Goal: Task Accomplishment & Management: Complete application form

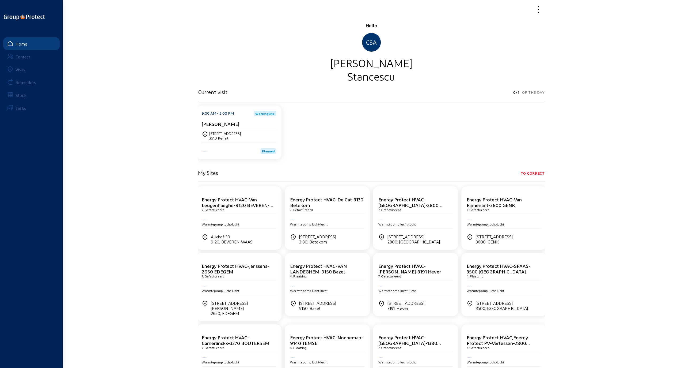
click at [20, 69] on div "Visits" at bounding box center [21, 69] width 10 height 5
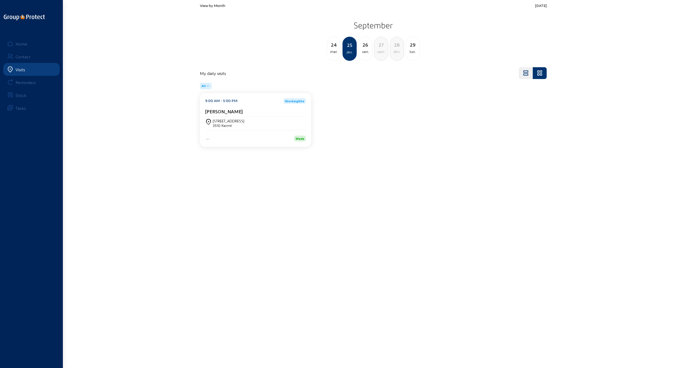
click at [365, 50] on div "ven." at bounding box center [366, 51] width 14 height 6
click at [358, 123] on div "[PERSON_NAME][STREET_ADDRESS]" at bounding box center [360, 121] width 59 height 5
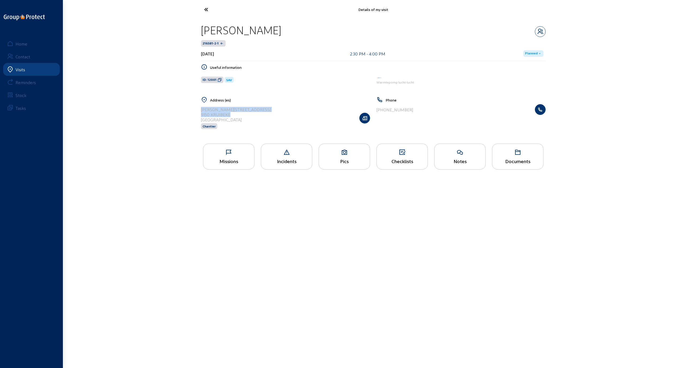
drag, startPoint x: 202, startPoint y: 109, endPoint x: 231, endPoint y: 113, distance: 29.5
click at [231, 113] on cam-list-title "[PERSON_NAME][STREET_ADDRESS]" at bounding box center [236, 114] width 70 height 15
copy cam-list-title "[PERSON_NAME][STREET_ADDRESS]"
click at [21, 68] on div "Visits" at bounding box center [21, 69] width 10 height 5
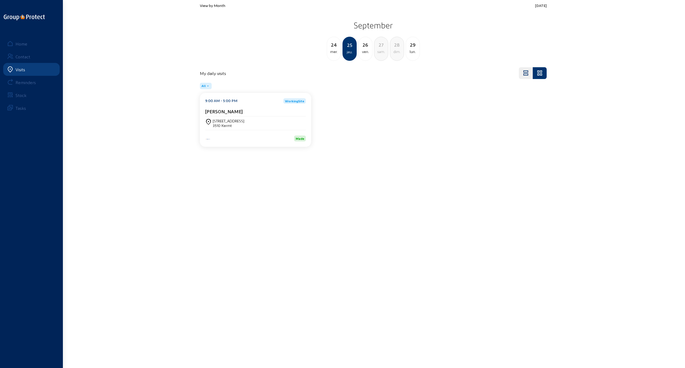
click at [227, 119] on div "[STREET_ADDRESS]" at bounding box center [229, 121] width 32 height 5
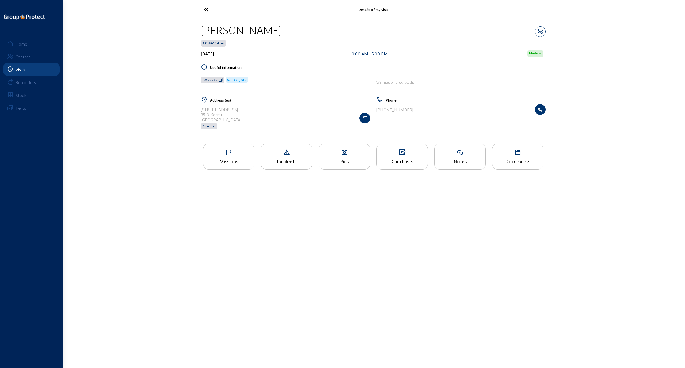
click at [225, 150] on icon at bounding box center [228, 152] width 51 height 6
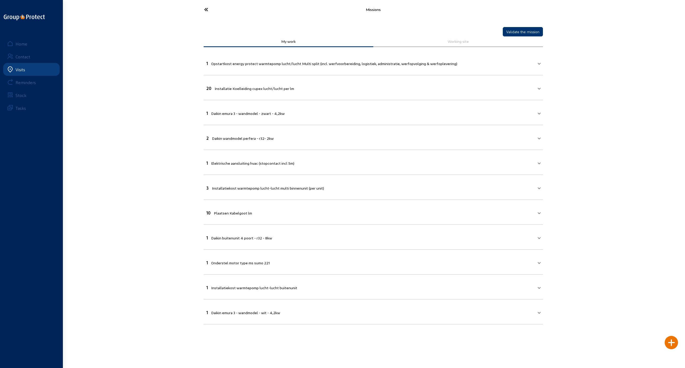
click at [528, 64] on mat-panel-title "1 Opstartkost energy protect warmtepomp lucht/lucht Multi split (incl. werfvoor…" at bounding box center [370, 63] width 328 height 6
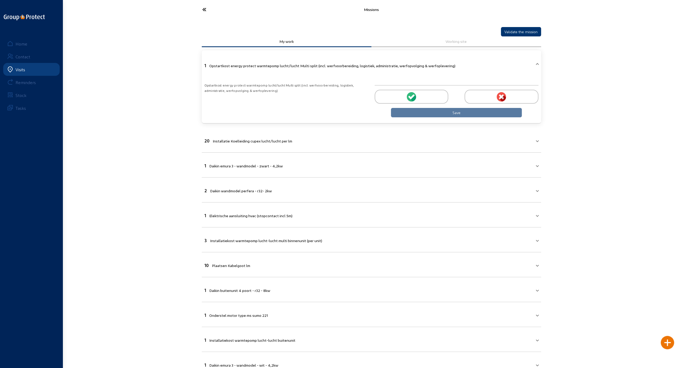
click at [418, 96] on div at bounding box center [412, 97] width 74 height 14
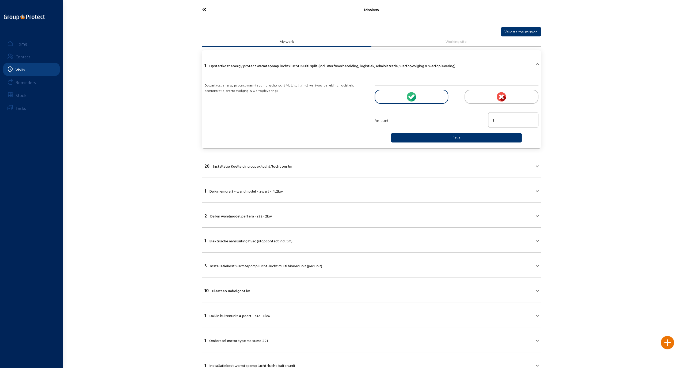
click at [407, 94] on circle at bounding box center [411, 96] width 9 height 9
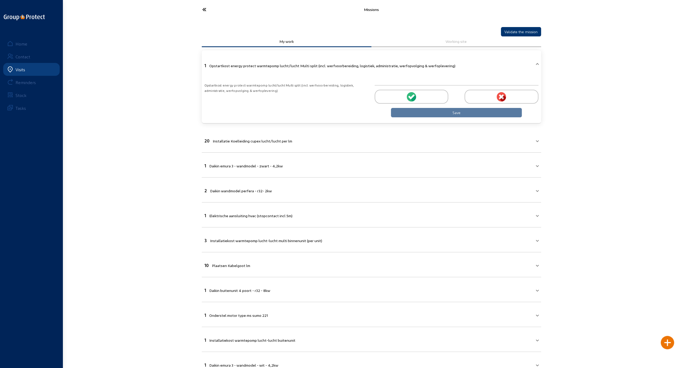
click at [409, 95] on circle at bounding box center [411, 96] width 9 height 9
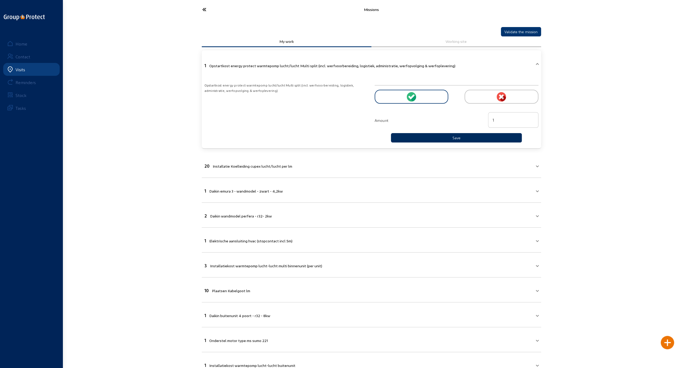
click at [457, 136] on button "Save" at bounding box center [456, 137] width 131 height 9
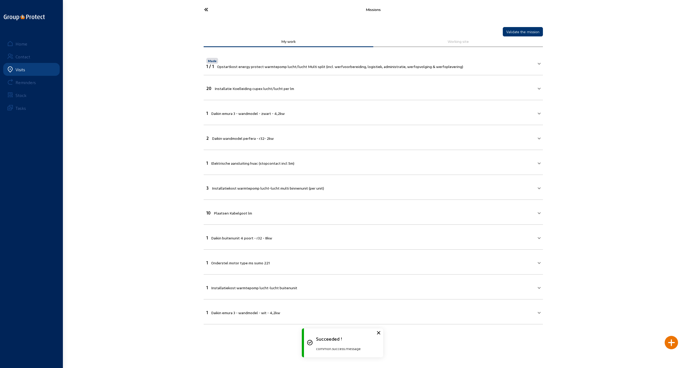
click at [367, 85] on mat-panel-title "20 Installatie Koelleiding cupex lucht/lucht per lm" at bounding box center [370, 88] width 328 height 6
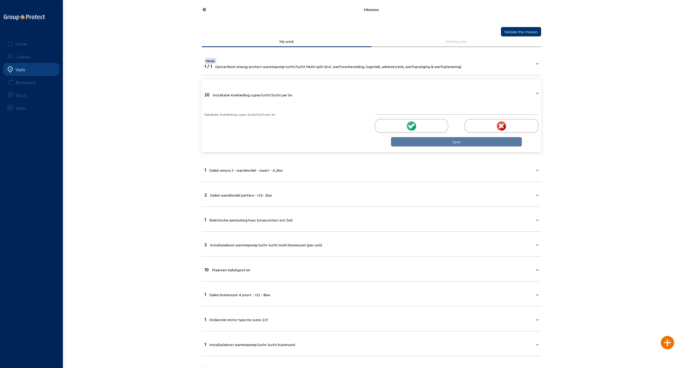
click at [414, 125] on icon at bounding box center [411, 125] width 9 height 9
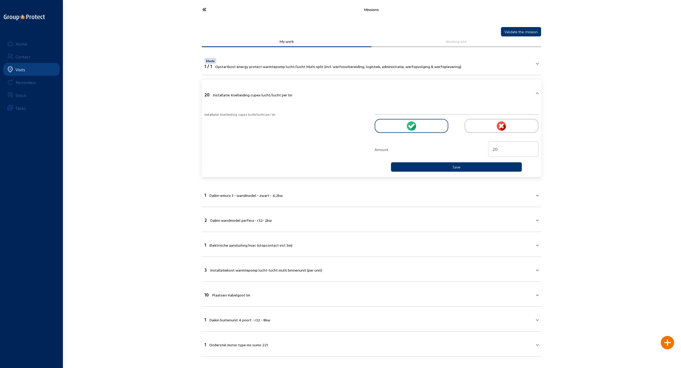
click at [414, 125] on icon at bounding box center [413, 127] width 6 height 6
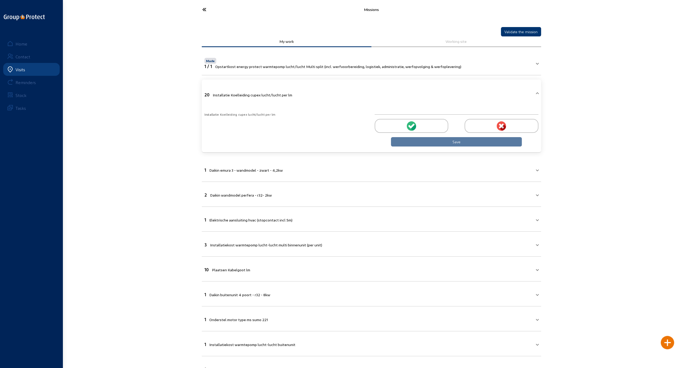
click at [414, 124] on icon at bounding box center [412, 125] width 5 height 5
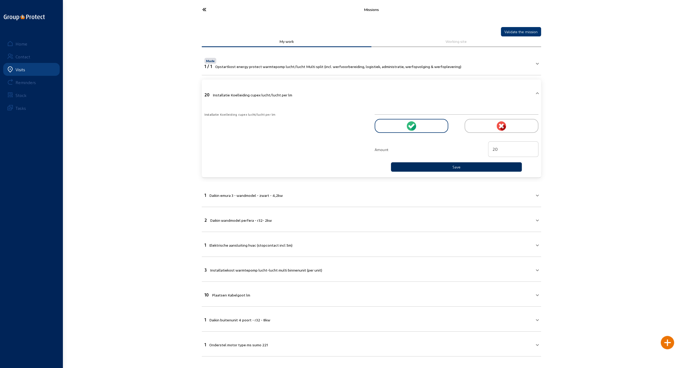
click at [442, 164] on button "Save" at bounding box center [456, 166] width 131 height 9
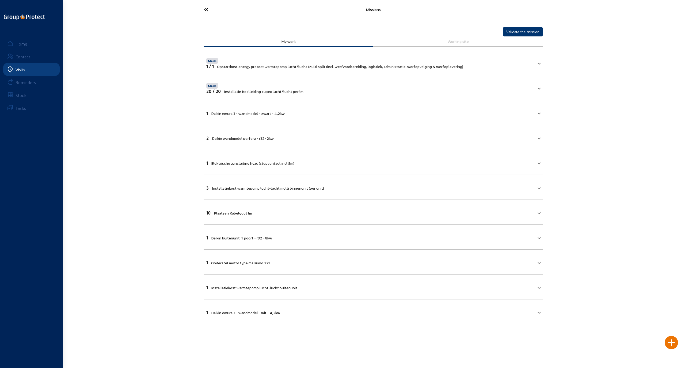
click at [328, 112] on mat-panel-title "1 Daikin emura 3 - wandmodel - zwart - 4,2kw" at bounding box center [370, 112] width 328 height 6
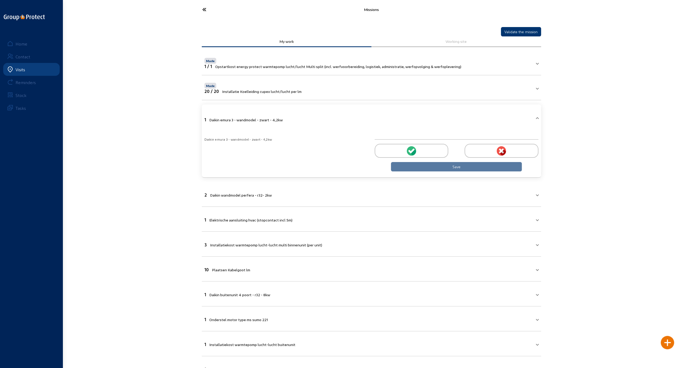
click at [404, 148] on div at bounding box center [412, 151] width 74 height 14
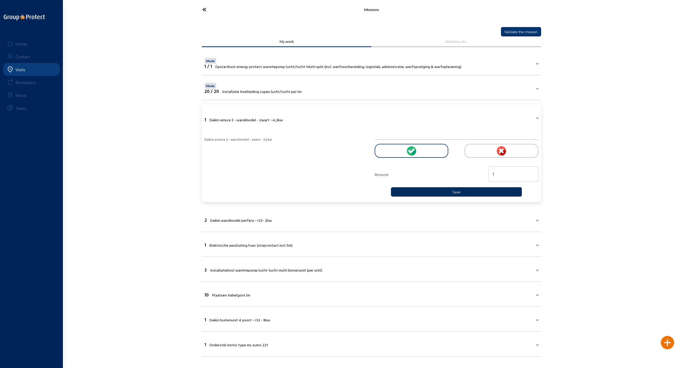
click at [443, 191] on button "Save" at bounding box center [456, 191] width 131 height 9
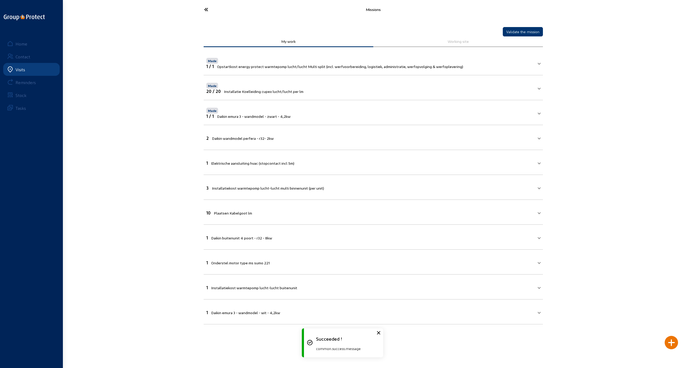
click at [307, 137] on mat-panel-title "2 Daikin wandmodel perfera - r32- 2kw" at bounding box center [370, 137] width 328 height 6
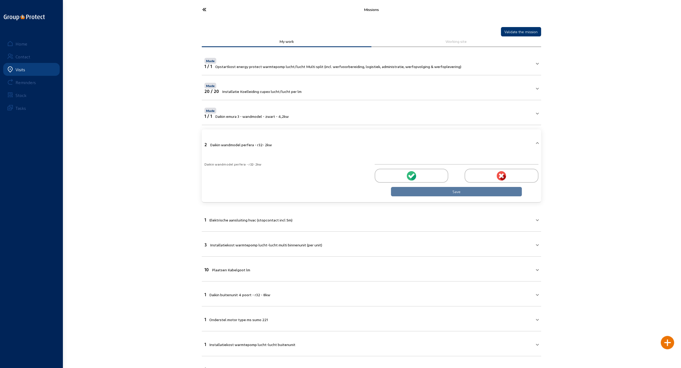
click at [496, 174] on div at bounding box center [502, 176] width 74 height 14
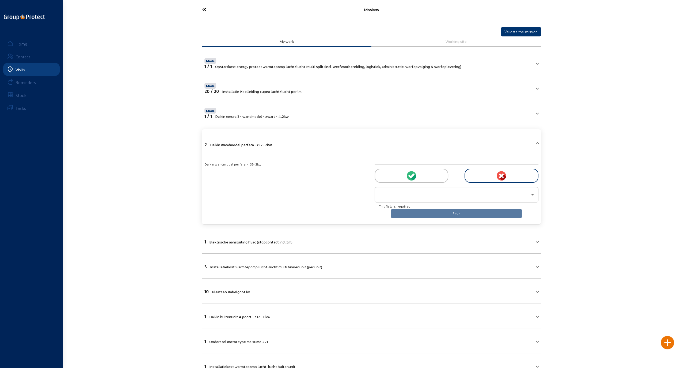
click at [529, 194] on div at bounding box center [456, 194] width 155 height 6
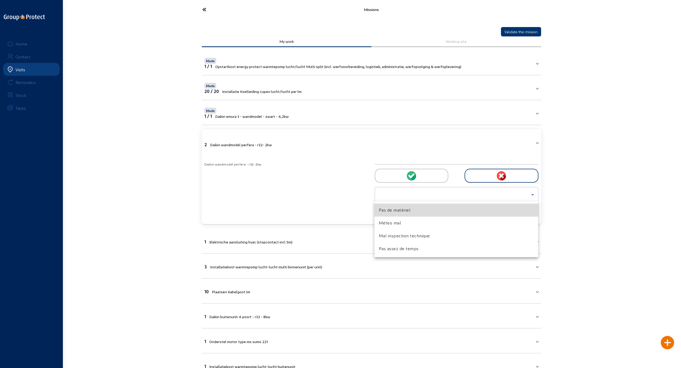
click at [401, 209] on span "Pas de matériel" at bounding box center [395, 210] width 32 height 6
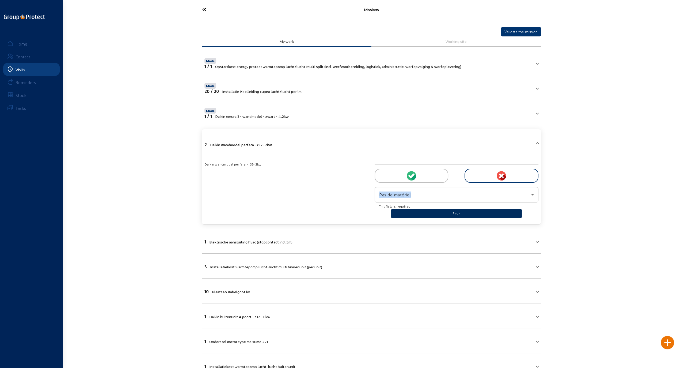
click at [419, 210] on button "Save" at bounding box center [456, 213] width 131 height 9
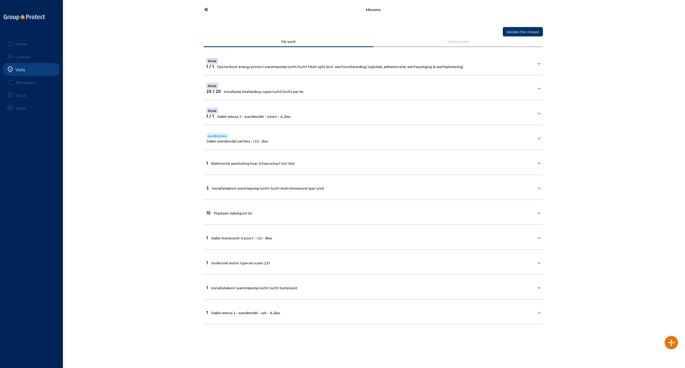
click at [318, 162] on mat-panel-title "1 Elektrische aansluiting hvac (stopcontact incl 5m)" at bounding box center [370, 162] width 328 height 6
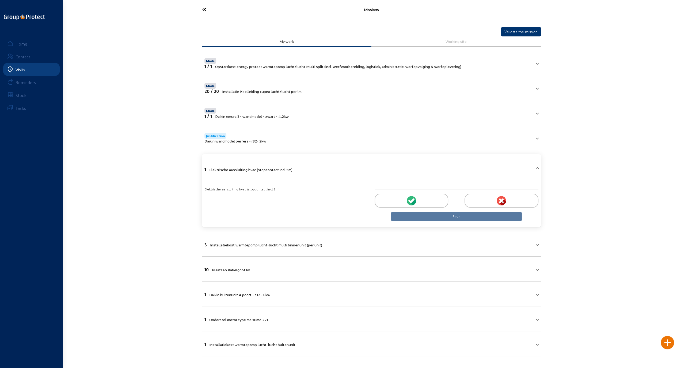
click at [405, 197] on div at bounding box center [412, 201] width 74 height 14
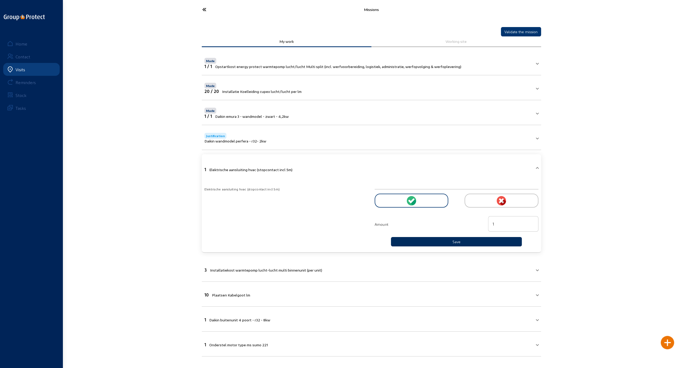
click at [437, 239] on button "Save" at bounding box center [456, 241] width 131 height 9
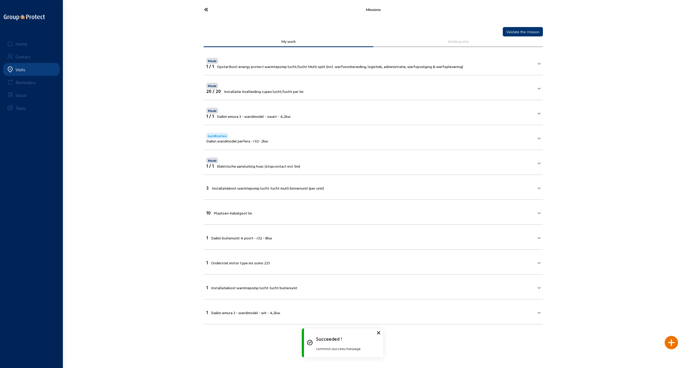
click at [311, 185] on div "3 Installatiekost warmtepomp lucht-lucht multi binnenunit (per unit)" at bounding box center [265, 187] width 118 height 5
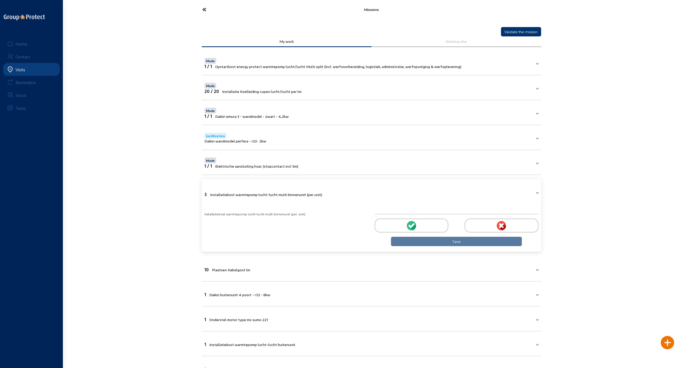
click at [479, 223] on div at bounding box center [502, 225] width 74 height 14
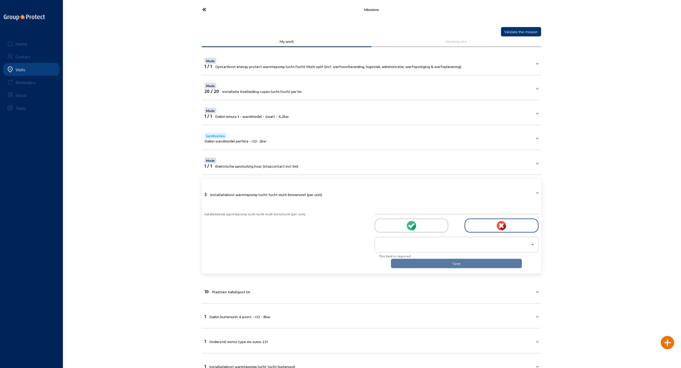
click at [511, 243] on div at bounding box center [455, 244] width 152 height 6
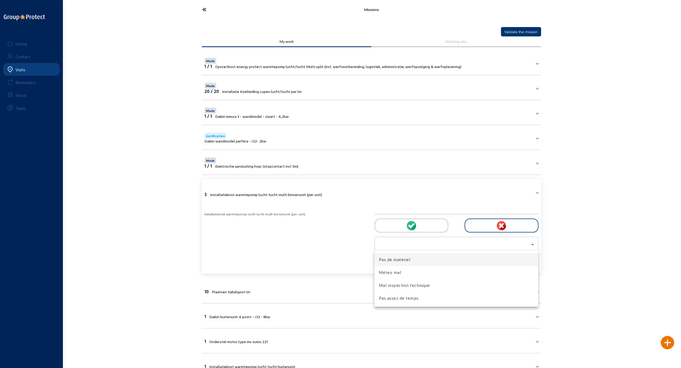
click at [397, 259] on span "Pas de matériel" at bounding box center [395, 259] width 32 height 6
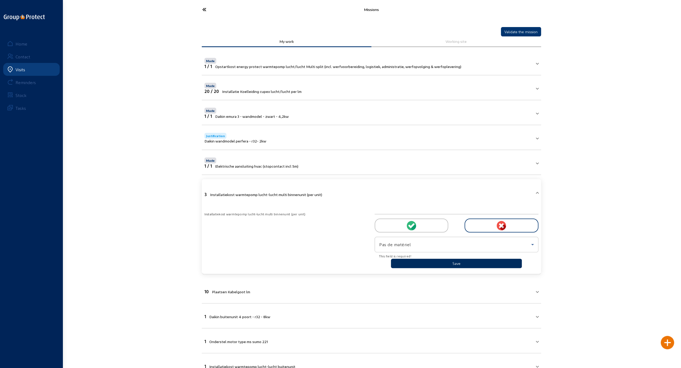
click at [424, 259] on button "Save" at bounding box center [456, 263] width 131 height 9
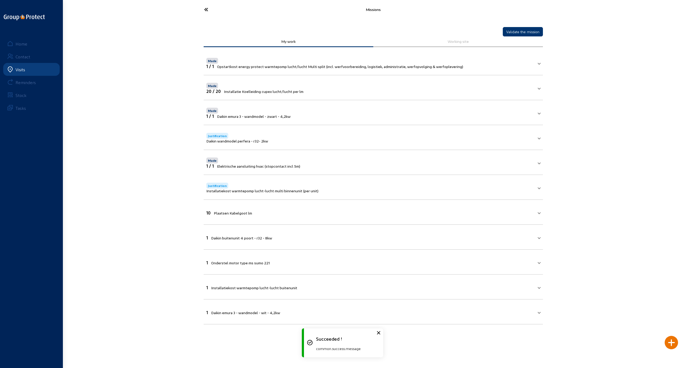
click at [306, 210] on mat-panel-title "10 Plaatsen Kabelgoot lm" at bounding box center [370, 212] width 328 height 6
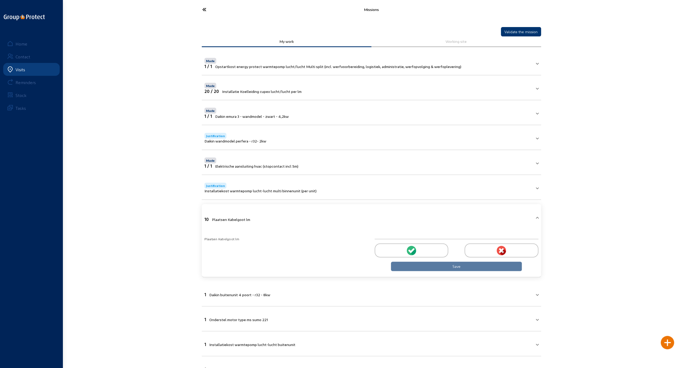
click at [412, 249] on icon at bounding box center [412, 250] width 5 height 5
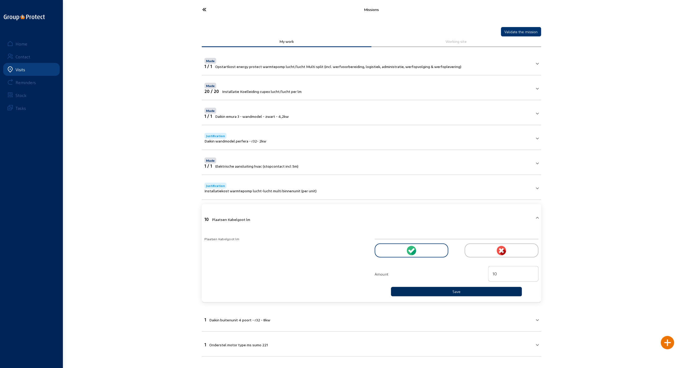
click at [450, 291] on button "Save" at bounding box center [456, 291] width 131 height 9
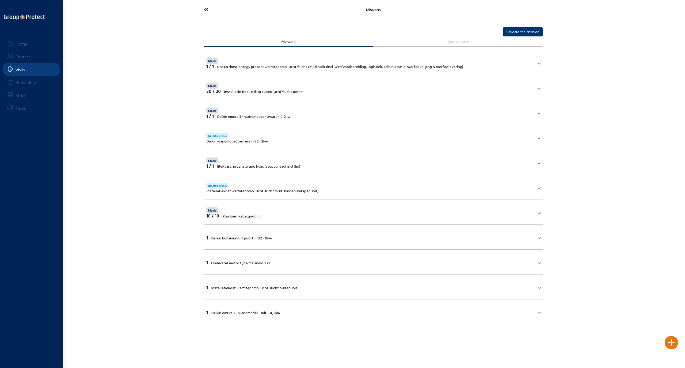
click at [311, 236] on mat-panel-title "1 Daikin buitenunit 4 poort - r32 - 8kw" at bounding box center [370, 237] width 328 height 6
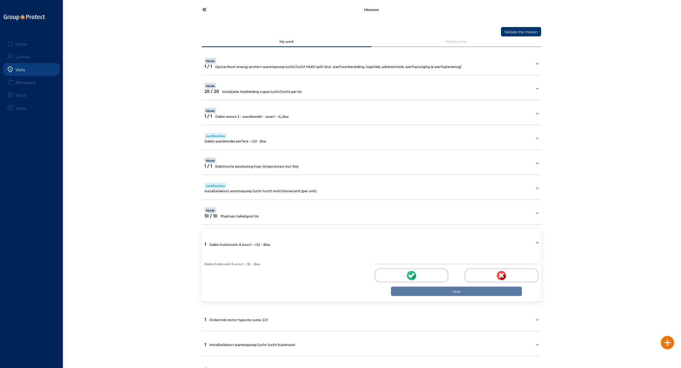
click at [411, 272] on circle at bounding box center [411, 275] width 9 height 9
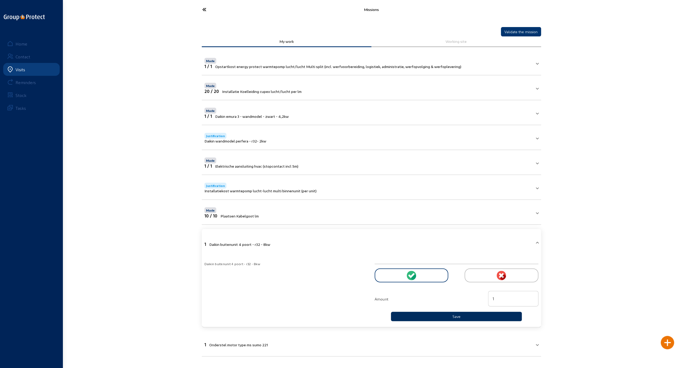
click at [423, 315] on button "Save" at bounding box center [456, 316] width 131 height 9
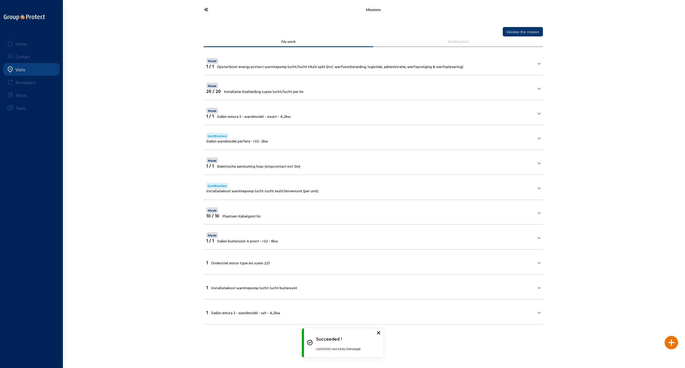
click at [329, 263] on mat-panel-title "1 Onderstel motor type ms sumo 221" at bounding box center [370, 262] width 328 height 6
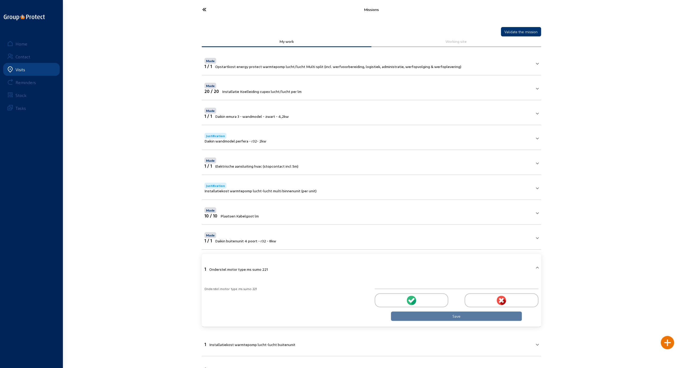
click at [411, 297] on circle at bounding box center [411, 299] width 9 height 9
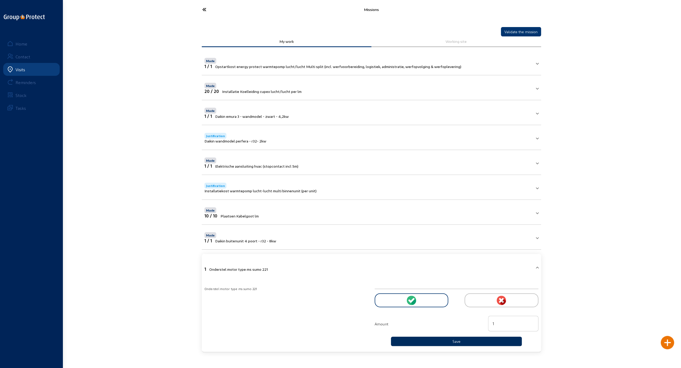
drag, startPoint x: 467, startPoint y: 344, endPoint x: 465, endPoint y: 340, distance: 3.7
click at [466, 343] on button "Save" at bounding box center [456, 340] width 131 height 9
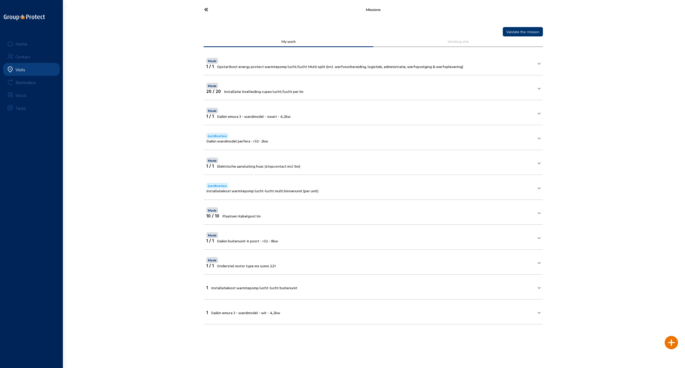
click at [301, 284] on mat-panel-title "1 Installatiekost warmtepomp lucht-lucht buitenunit" at bounding box center [370, 287] width 328 height 6
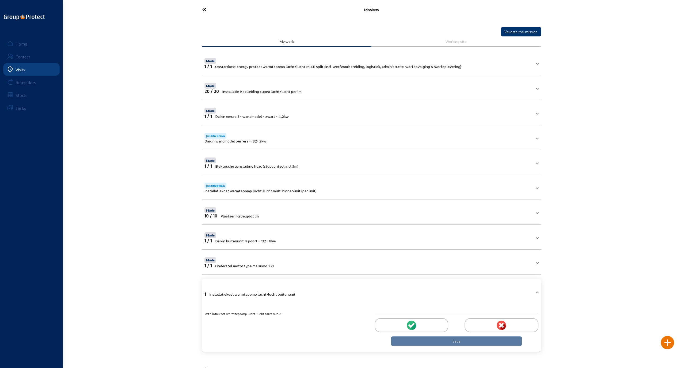
click at [400, 320] on div at bounding box center [412, 325] width 74 height 14
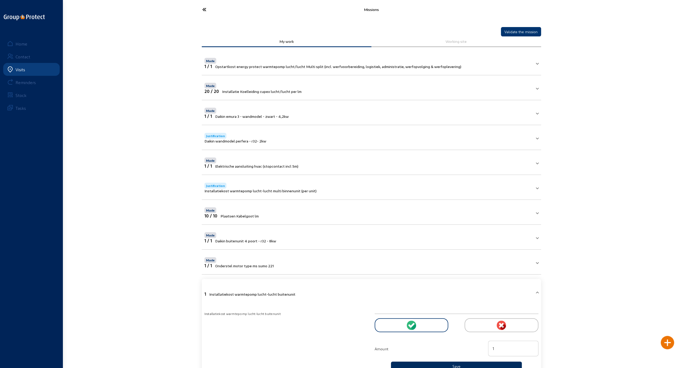
click at [435, 361] on button "Save" at bounding box center [456, 365] width 131 height 9
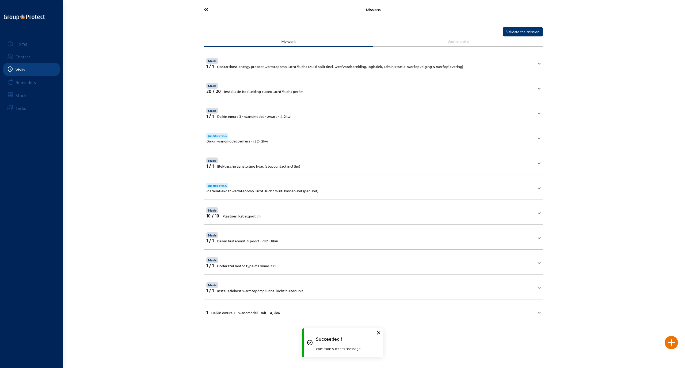
click at [255, 310] on span "Daikin emura 3 - wandmodel - wit - 4,2kw" at bounding box center [245, 312] width 69 height 5
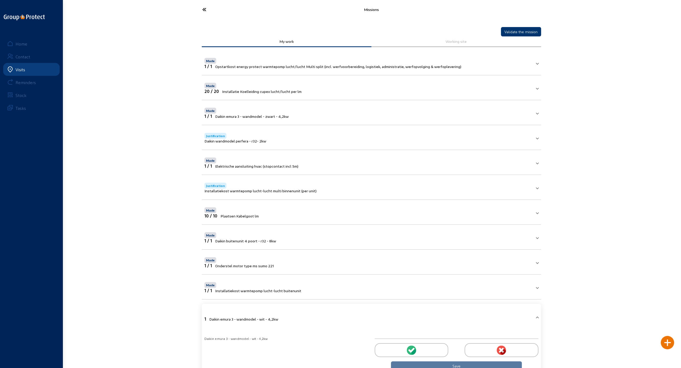
click at [432, 365] on cam-button "Save" at bounding box center [456, 365] width 131 height 9
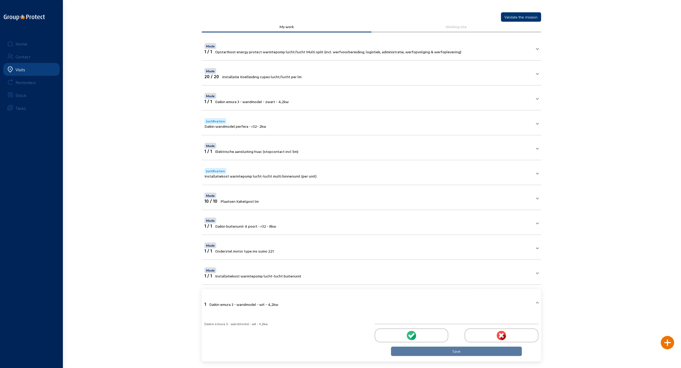
scroll to position [18, 0]
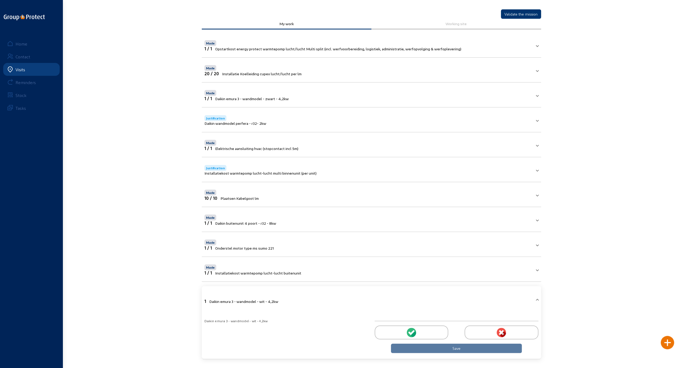
click at [452, 347] on cam-button "Save" at bounding box center [456, 347] width 131 height 9
click at [413, 330] on icon at bounding box center [412, 332] width 5 height 5
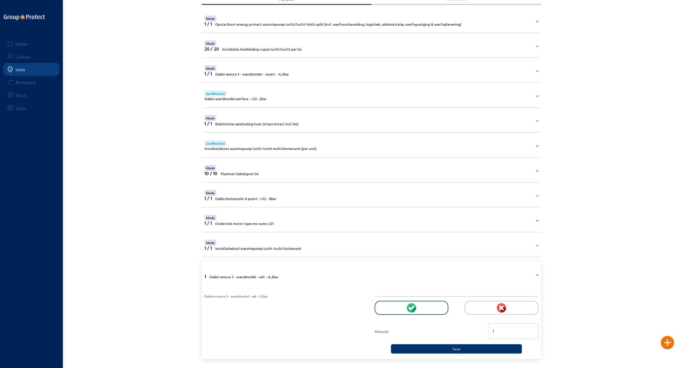
scroll to position [43, 0]
click at [457, 346] on button "Save" at bounding box center [456, 347] width 131 height 9
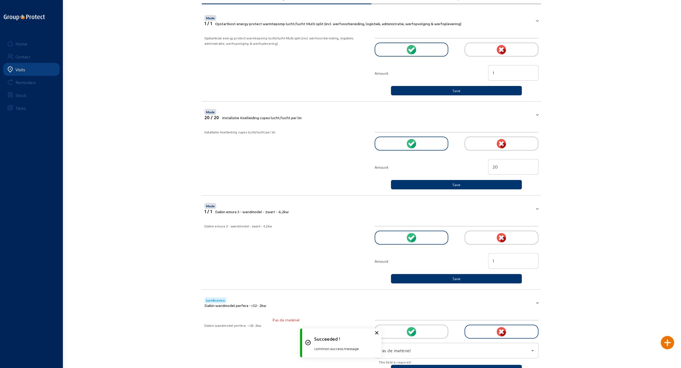
scroll to position [0, 0]
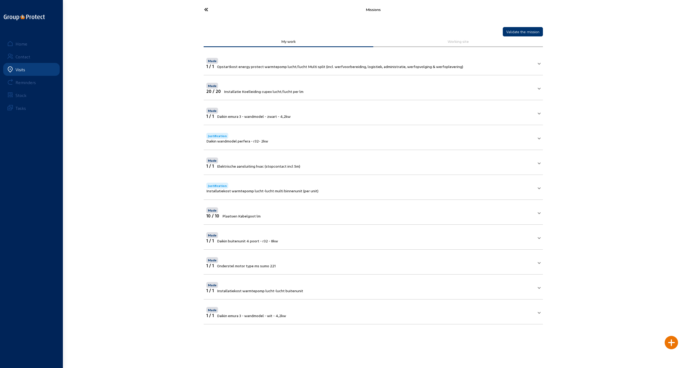
click at [672, 343] on div at bounding box center [671, 342] width 13 height 13
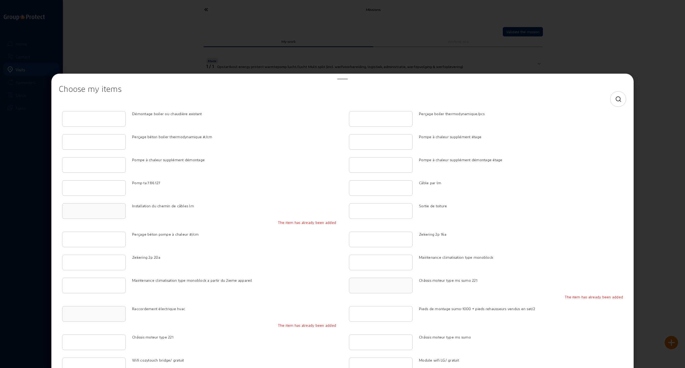
click at [618, 99] on div at bounding box center [618, 99] width 16 height 16
click at [615, 99] on icon at bounding box center [618, 99] width 7 height 6
click at [396, 99] on input at bounding box center [337, 99] width 549 height 6
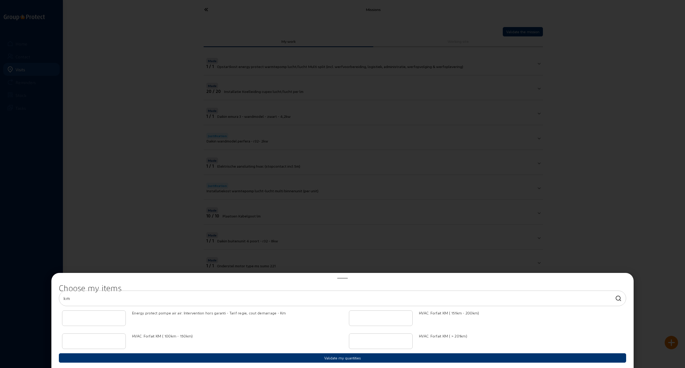
type input "km"
type input "1"
click at [406, 339] on input "1" at bounding box center [381, 341] width 55 height 6
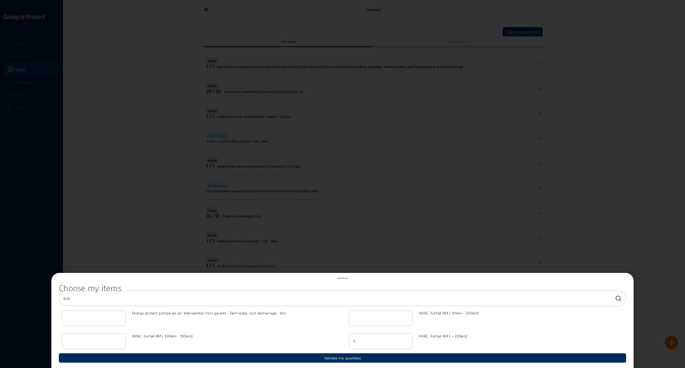
click at [360, 357] on button "Validate my quantities" at bounding box center [342, 357] width 567 height 9
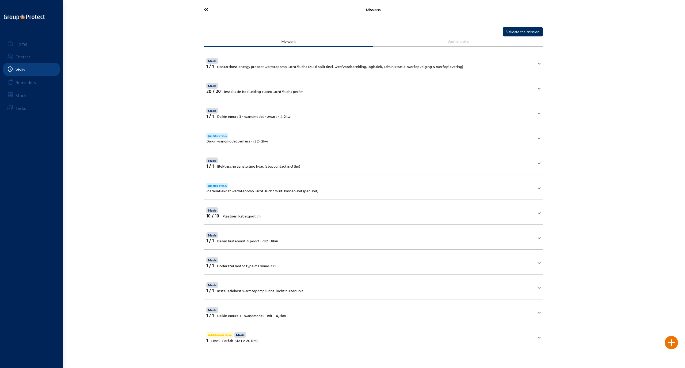
click at [517, 33] on button "Validate the mission" at bounding box center [523, 31] width 40 height 9
click at [203, 8] on icon at bounding box center [226, 9] width 49 height 9
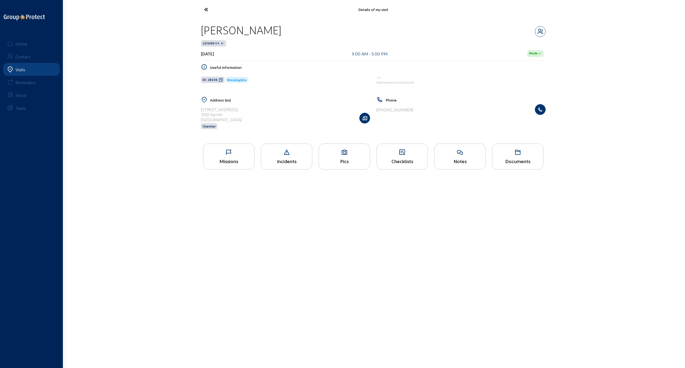
click at [208, 9] on icon at bounding box center [226, 9] width 49 height 9
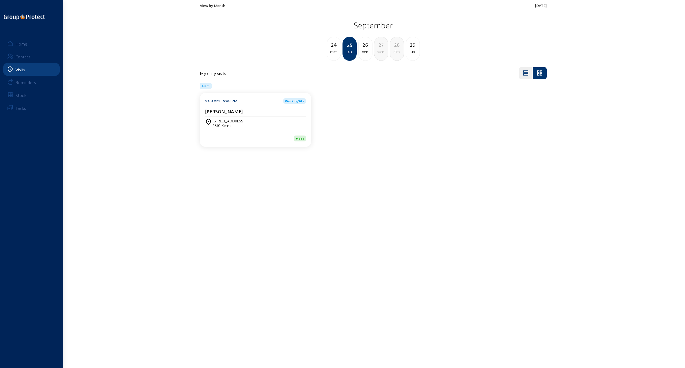
click at [381, 47] on div "27" at bounding box center [381, 44] width 14 height 7
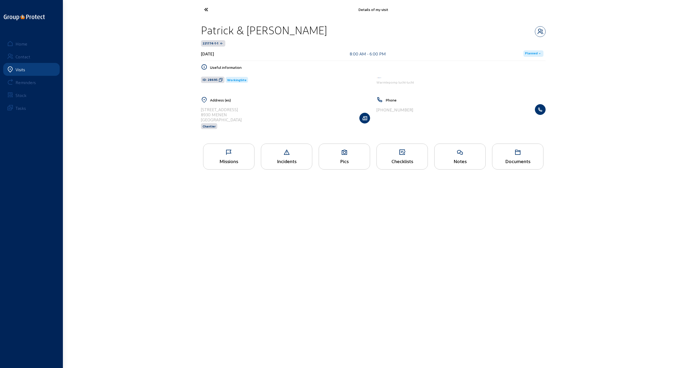
click at [354, 153] on icon at bounding box center [344, 152] width 51 height 6
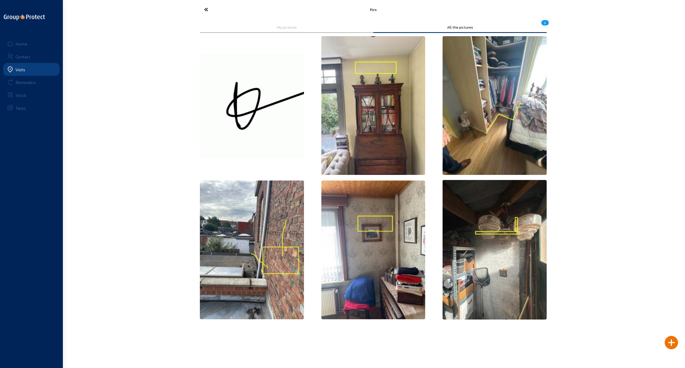
click at [207, 8] on icon at bounding box center [226, 9] width 49 height 9
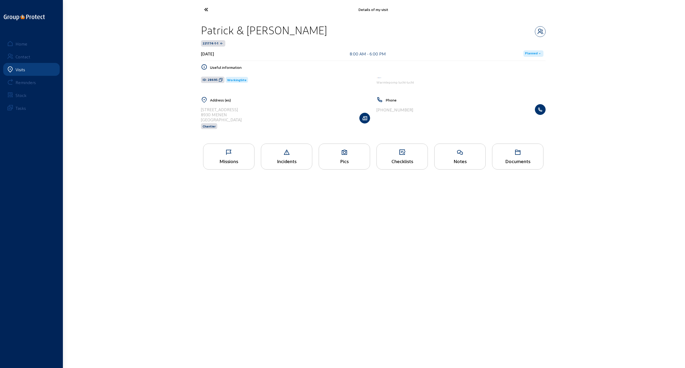
click at [399, 154] on icon at bounding box center [402, 152] width 51 height 6
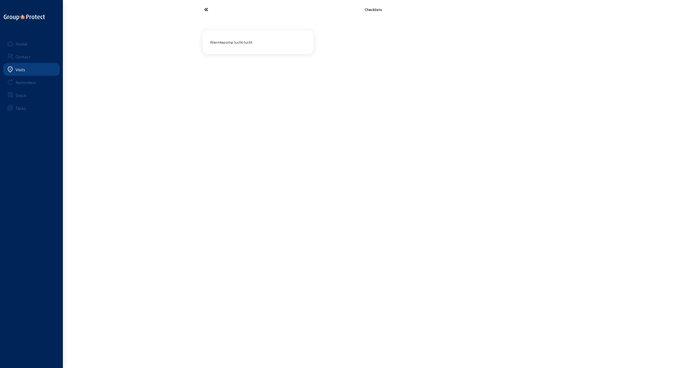
click at [240, 42] on div "Warmtepomp lucht-lucht" at bounding box center [258, 42] width 100 height 9
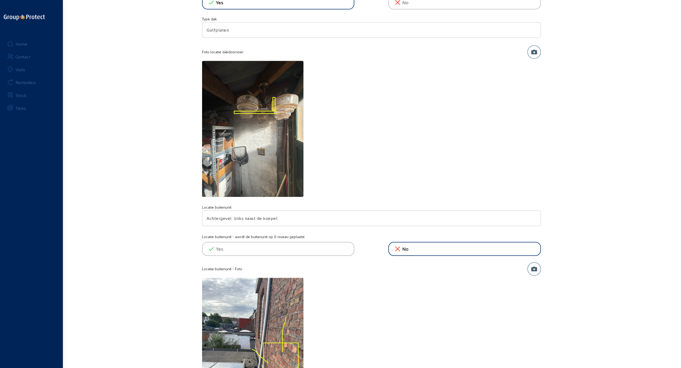
scroll to position [455, 0]
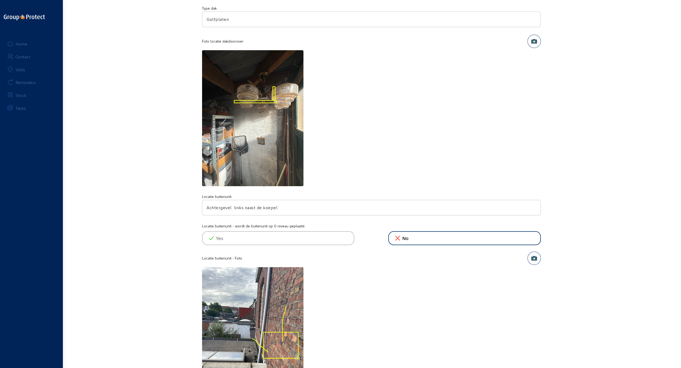
click at [305, 205] on input "Achtergevel links naast de koepel" at bounding box center [372, 207] width 330 height 6
drag, startPoint x: 283, startPoint y: 204, endPoint x: 192, endPoint y: 206, distance: 90.8
click at [192, 206] on div "Back to my visit Warmtepomp lucht-lucht TC Split PVO Onderhoudsbezoek Algemene …" at bounding box center [340, 304] width 681 height 1518
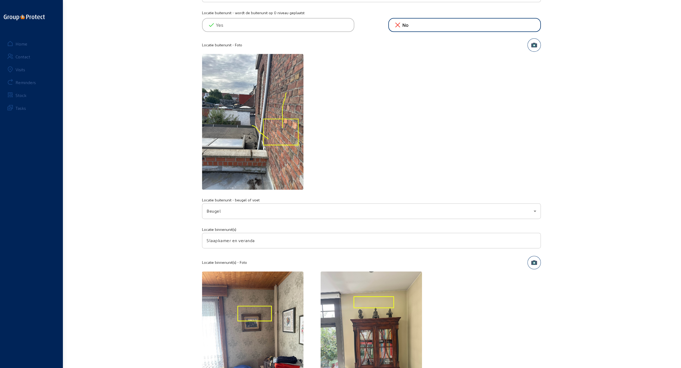
scroll to position [669, 0]
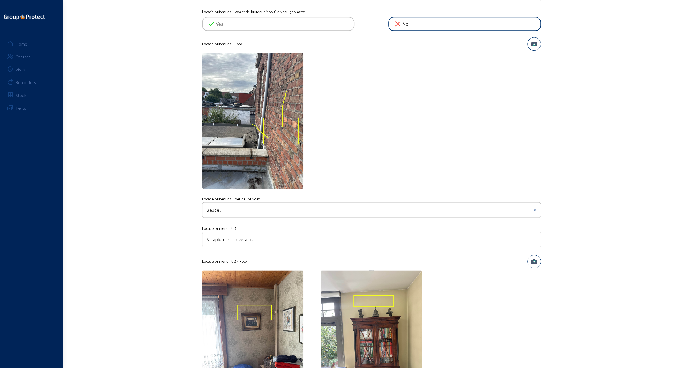
click at [535, 209] on icon at bounding box center [535, 209] width 3 height 1
click at [535, 207] on div at bounding box center [340, 184] width 681 height 368
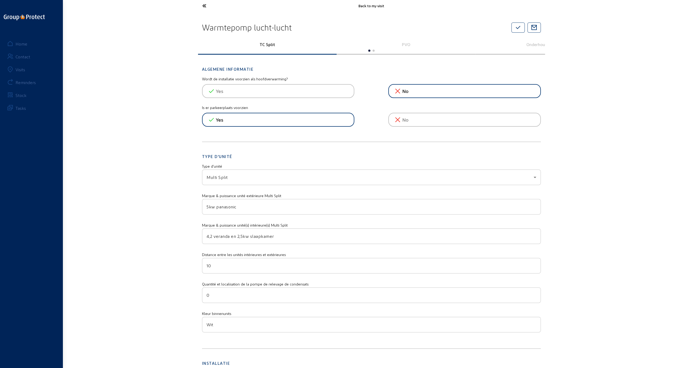
scroll to position [0, 0]
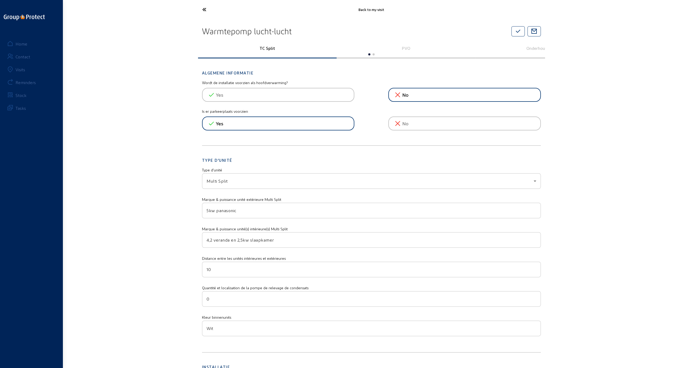
click at [203, 9] on icon at bounding box center [224, 9] width 49 height 9
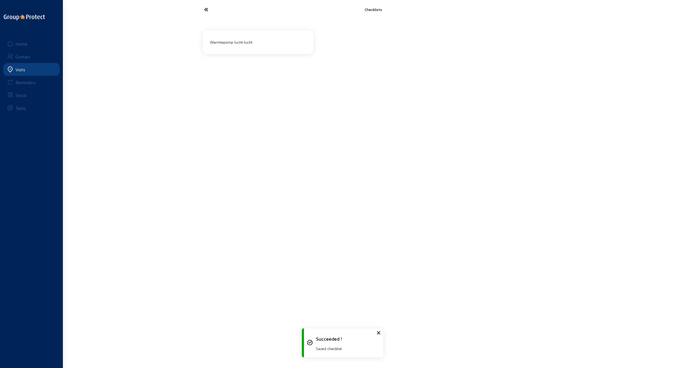
click at [203, 9] on icon at bounding box center [226, 9] width 49 height 9
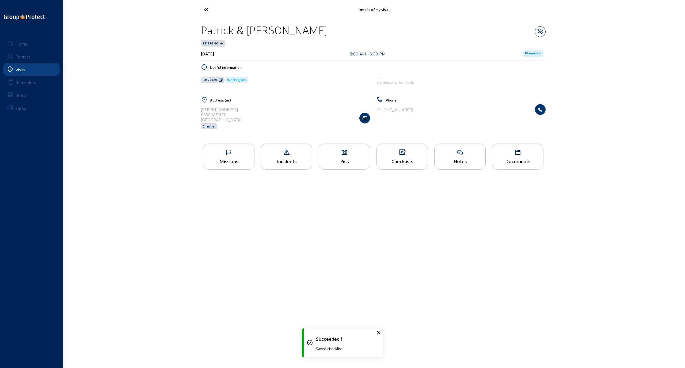
click at [203, 9] on icon at bounding box center [226, 9] width 49 height 9
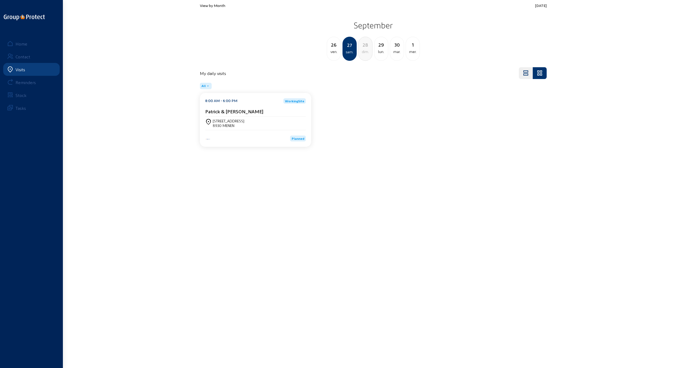
click at [331, 49] on div "ven." at bounding box center [334, 51] width 14 height 6
click at [333, 53] on div "jeu." at bounding box center [334, 51] width 14 height 6
click at [238, 121] on div "[STREET_ADDRESS]" at bounding box center [229, 121] width 32 height 5
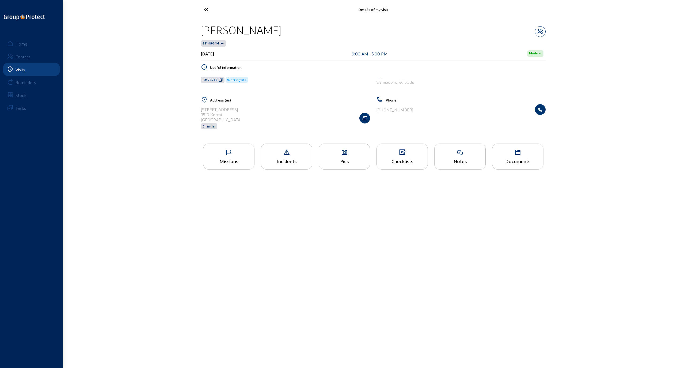
click at [234, 156] on div "Missions" at bounding box center [228, 156] width 51 height 26
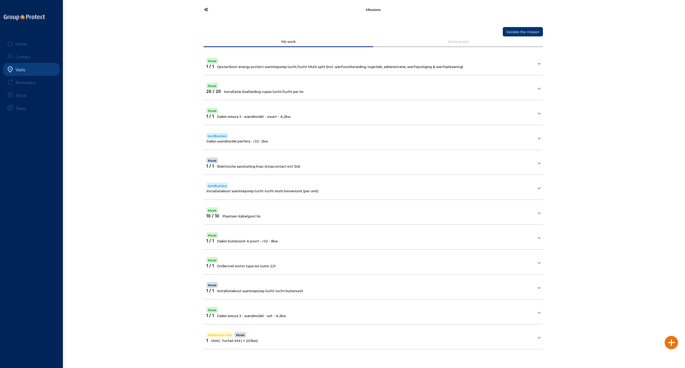
click at [206, 8] on icon at bounding box center [226, 9] width 49 height 9
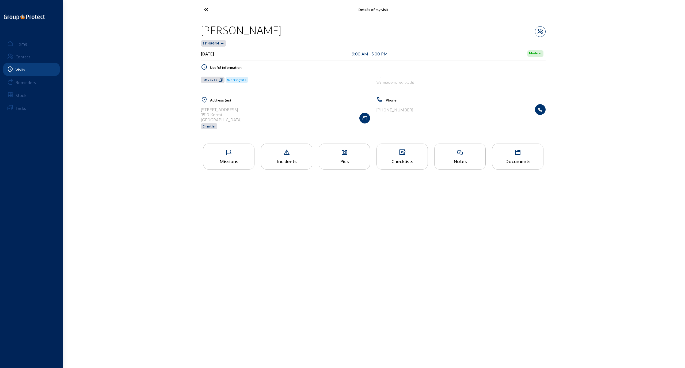
click at [403, 154] on icon at bounding box center [402, 152] width 51 height 6
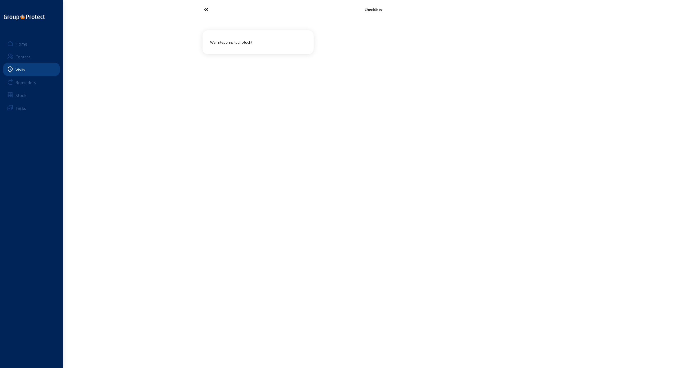
click at [240, 42] on div "Warmtepomp lucht-lucht" at bounding box center [258, 42] width 100 height 9
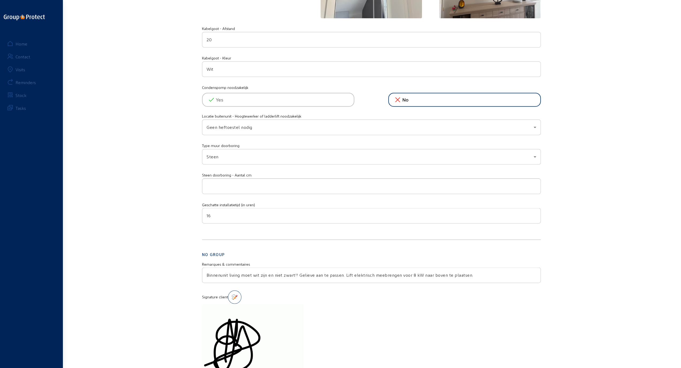
scroll to position [803, 0]
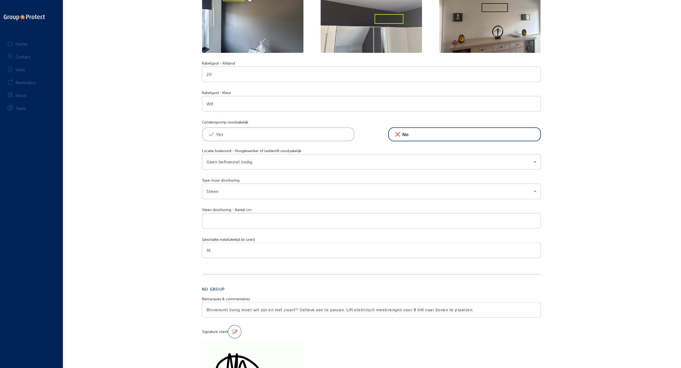
click at [210, 217] on input "number" at bounding box center [372, 220] width 330 height 6
click at [534, 217] on input "1" at bounding box center [372, 220] width 330 height 6
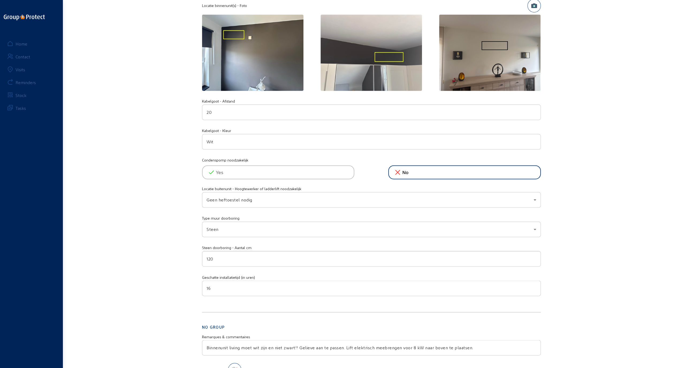
scroll to position [740, 0]
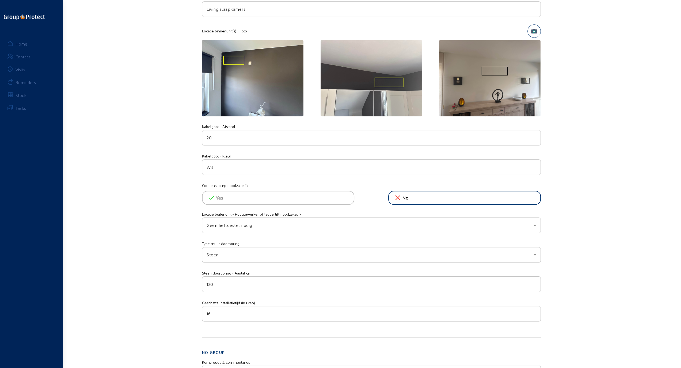
type input "120"
drag, startPoint x: 258, startPoint y: 269, endPoint x: 200, endPoint y: 267, distance: 57.9
copy mat-label "Steen doorboring - Aantal cm"
drag, startPoint x: 216, startPoint y: 280, endPoint x: 170, endPoint y: 279, distance: 46.3
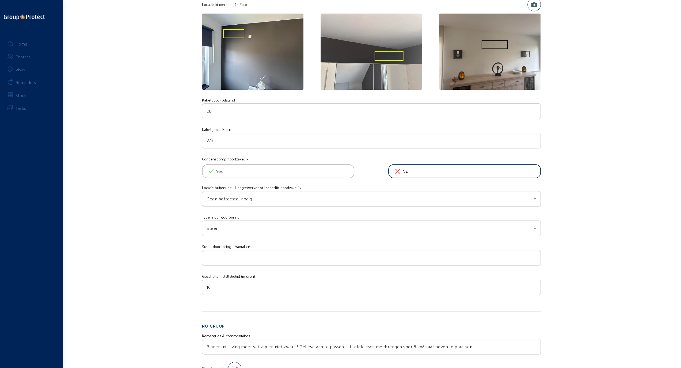
scroll to position [766, 0]
type input "120"
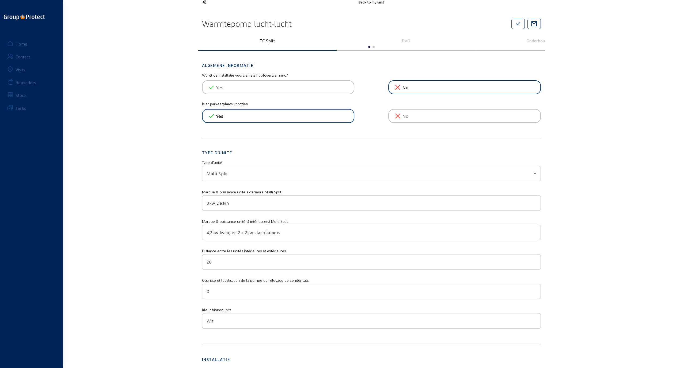
scroll to position [0, 0]
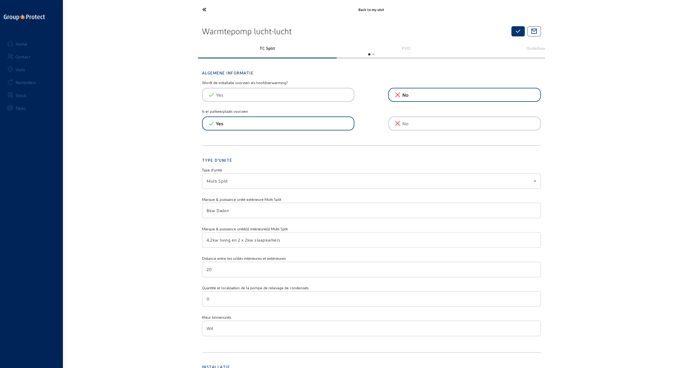
click at [520, 31] on icon "button" at bounding box center [518, 31] width 6 height 6
click at [206, 9] on icon at bounding box center [224, 9] width 49 height 9
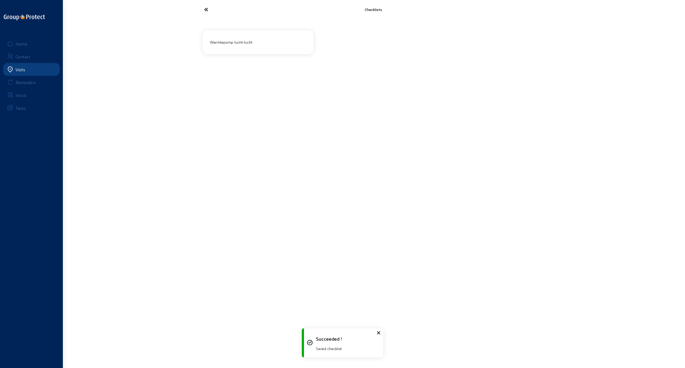
click at [206, 9] on icon at bounding box center [226, 9] width 49 height 9
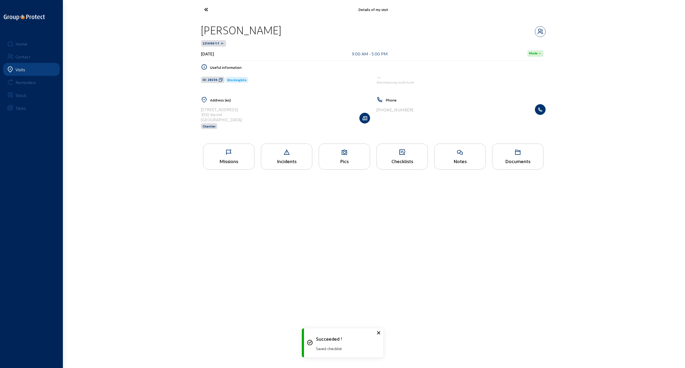
click at [233, 144] on div "Missions" at bounding box center [228, 156] width 51 height 26
